Goal: Check status

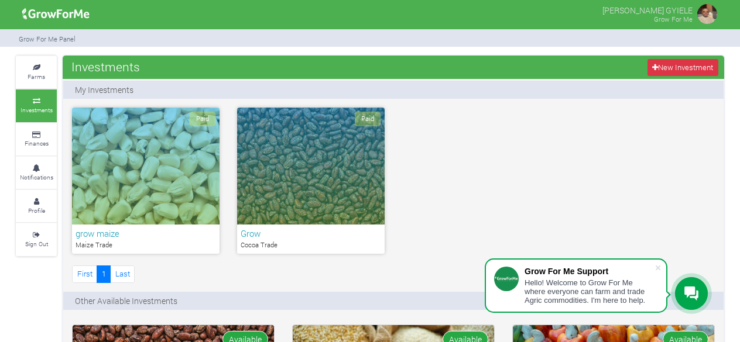
click at [325, 176] on div "Paid" at bounding box center [310, 166] width 147 height 117
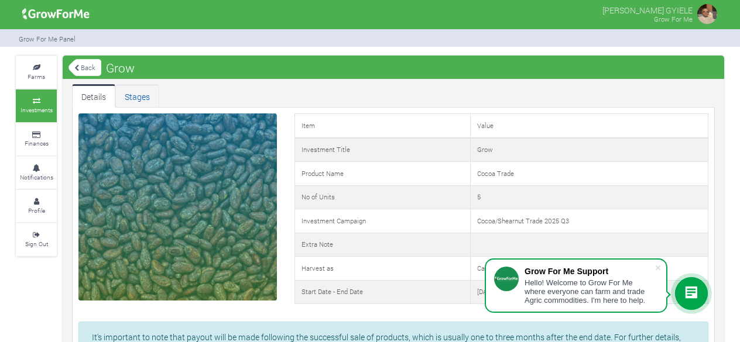
click at [143, 94] on link "Stages" at bounding box center [137, 95] width 44 height 23
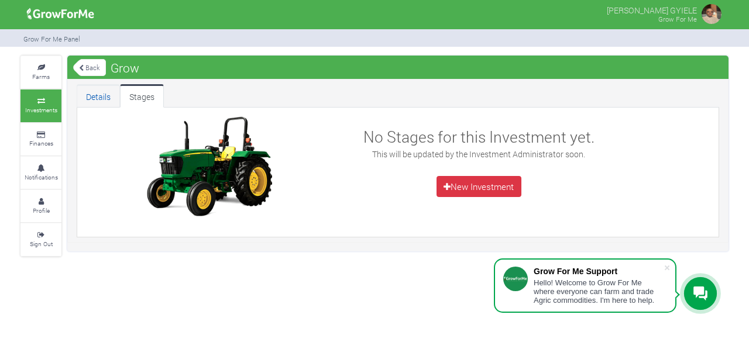
click at [92, 92] on link "Details" at bounding box center [98, 95] width 43 height 23
